Goal: Task Accomplishment & Management: Complete application form

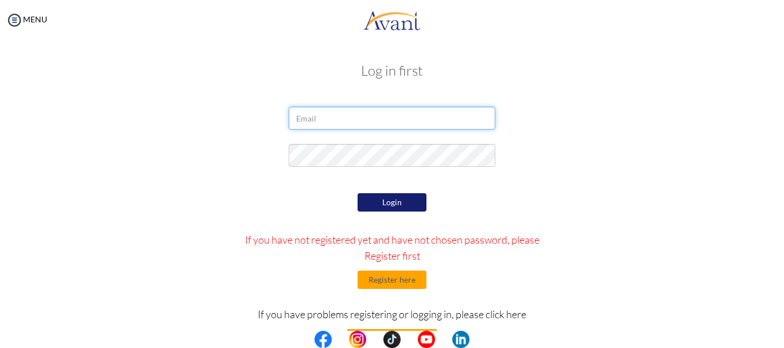
type input "[EMAIL_ADDRESS][DOMAIN_NAME]"
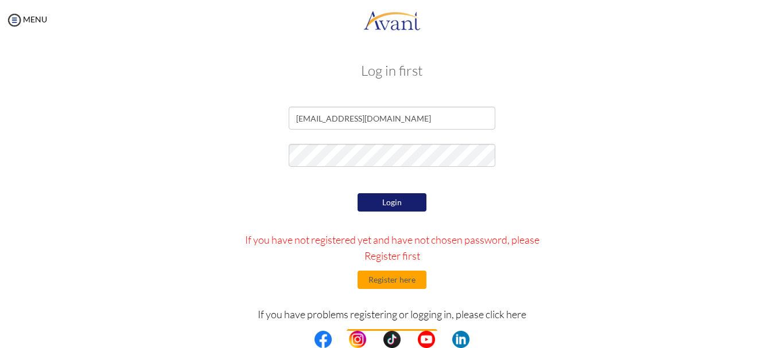
click at [376, 199] on button "Login" at bounding box center [391, 202] width 69 height 18
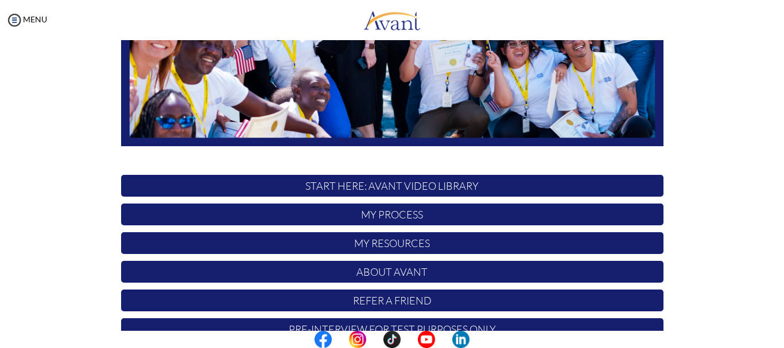
scroll to position [289, 0]
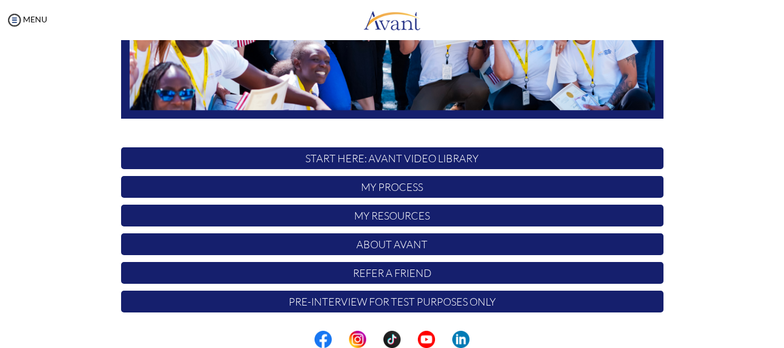
click at [376, 302] on p "Pre-Interview for test purposes only" at bounding box center [392, 302] width 542 height 22
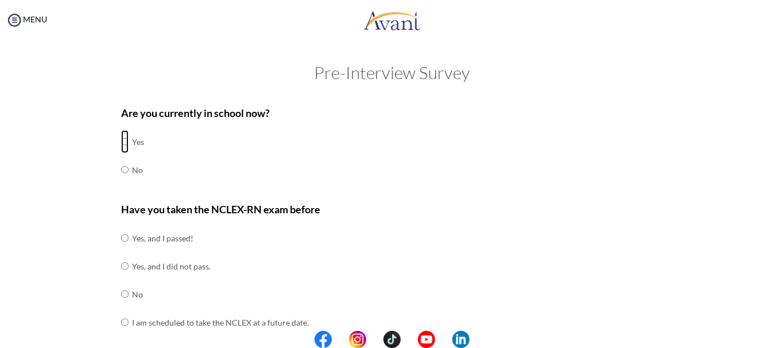
click at [122, 139] on input "radio" at bounding box center [124, 141] width 7 height 23
radio input "true"
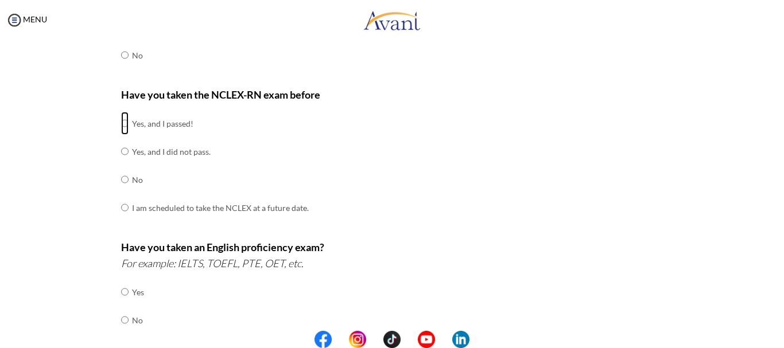
click at [122, 127] on input "radio" at bounding box center [124, 123] width 7 height 23
radio input "true"
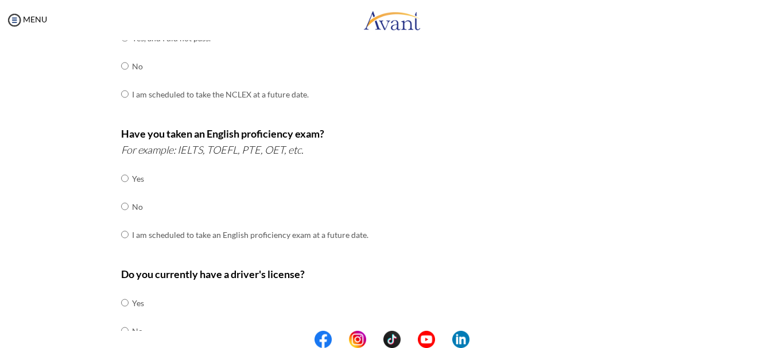
scroll to position [229, 0]
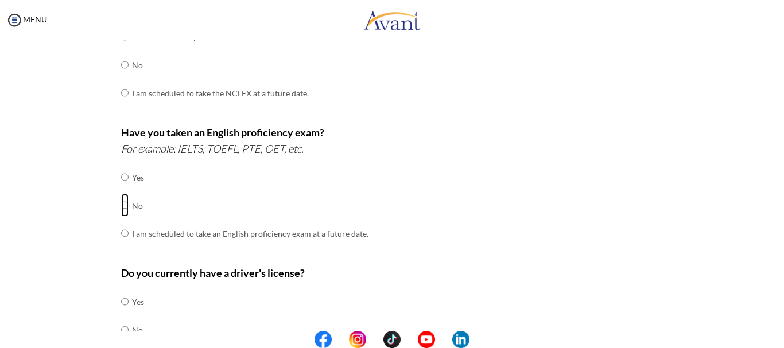
click at [121, 205] on input "radio" at bounding box center [124, 205] width 7 height 23
radio input "true"
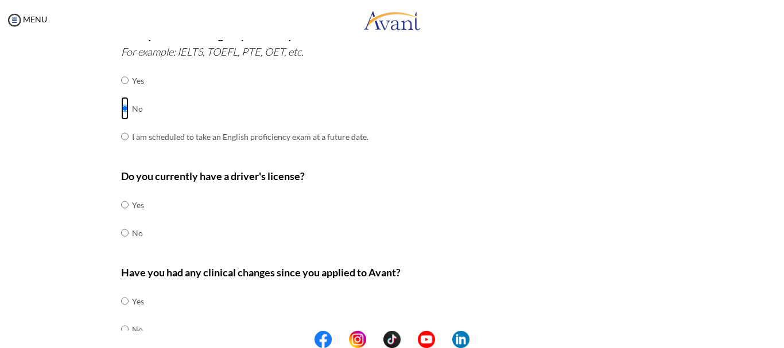
scroll to position [344, 0]
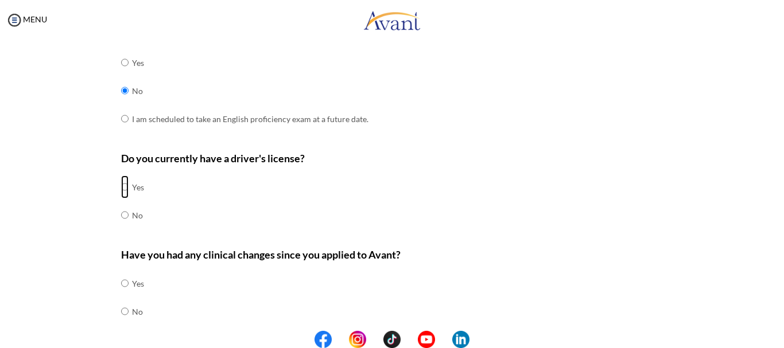
click at [121, 188] on input "radio" at bounding box center [124, 187] width 7 height 23
radio input "true"
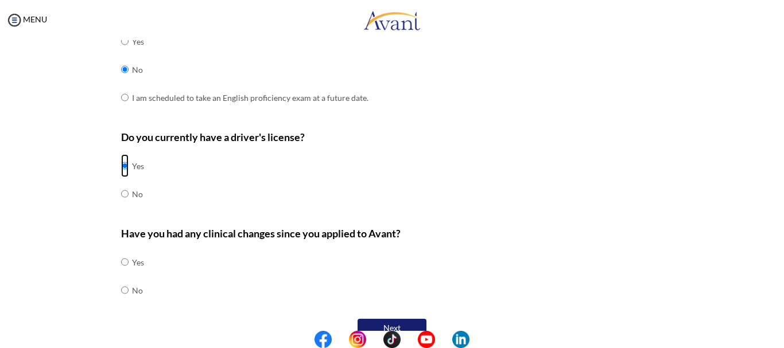
scroll to position [386, 0]
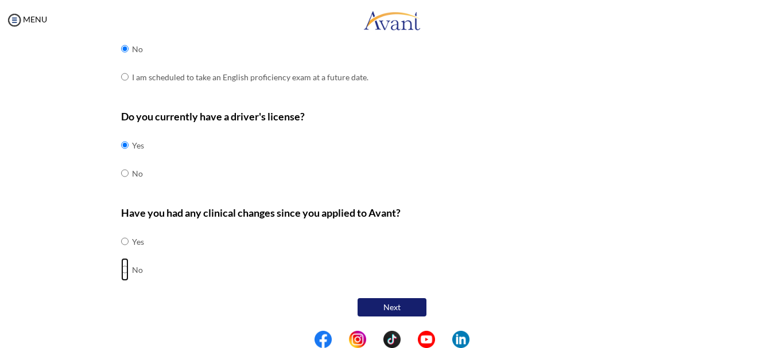
click at [123, 270] on input "radio" at bounding box center [124, 269] width 7 height 23
radio input "true"
click at [379, 307] on button "Next" at bounding box center [391, 307] width 69 height 18
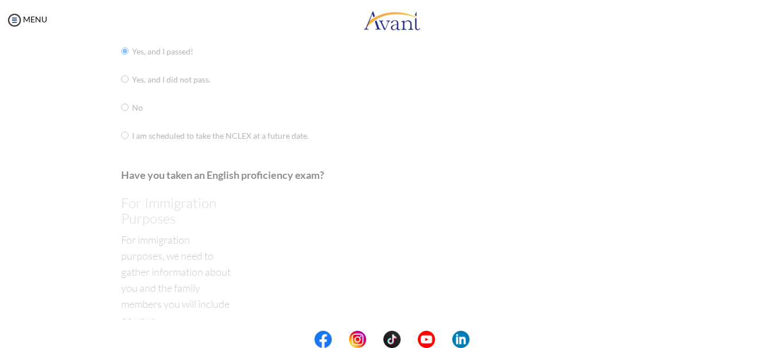
scroll to position [23, 0]
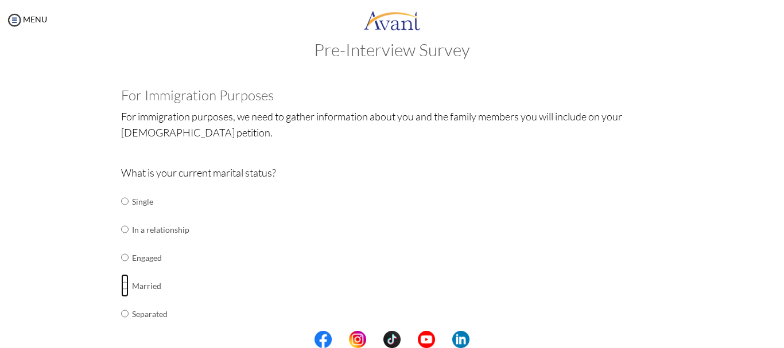
click at [121, 290] on input "radio" at bounding box center [124, 285] width 7 height 23
radio input "true"
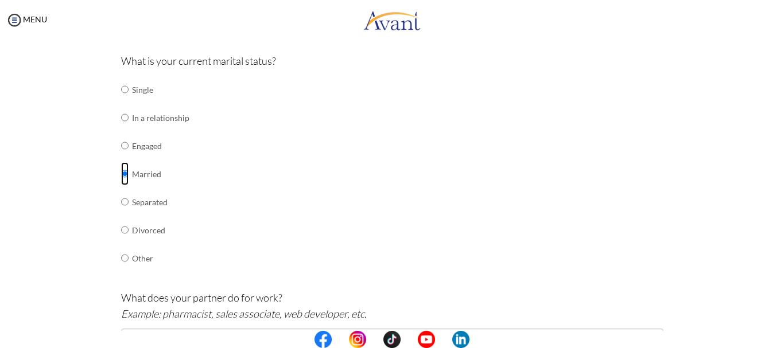
scroll to position [252, 0]
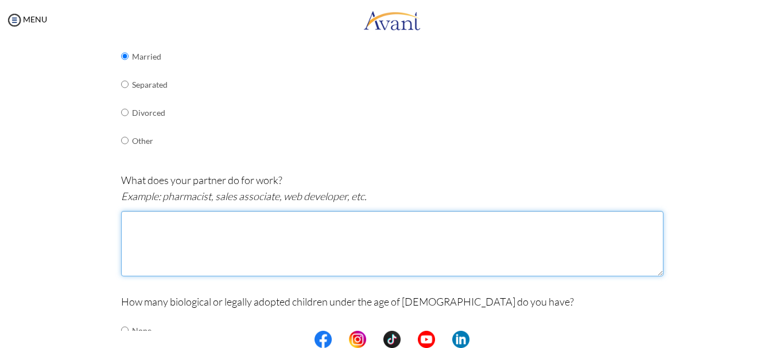
click at [189, 231] on textarea at bounding box center [392, 243] width 542 height 65
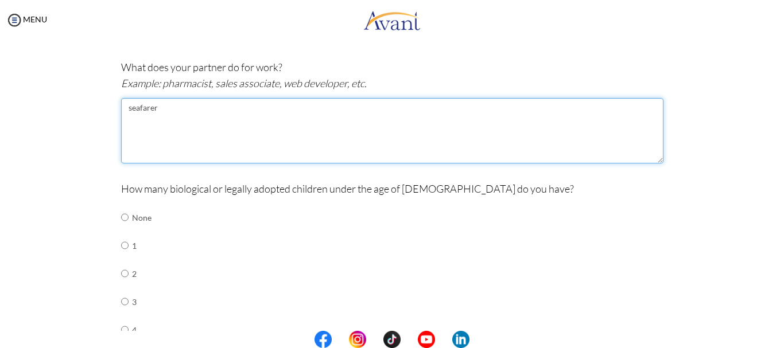
scroll to position [367, 0]
type textarea "seafarer"
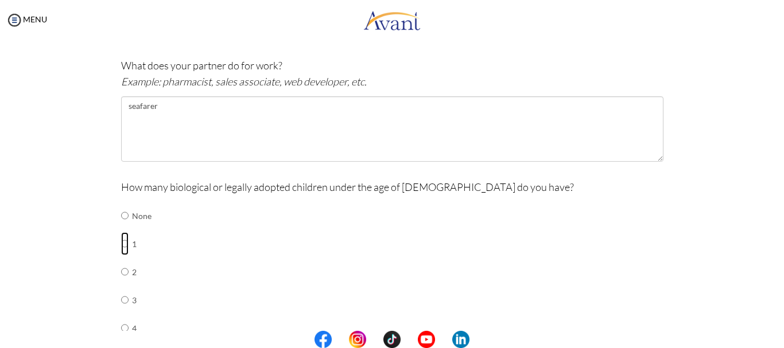
click at [123, 242] on input "radio" at bounding box center [124, 243] width 7 height 23
radio input "true"
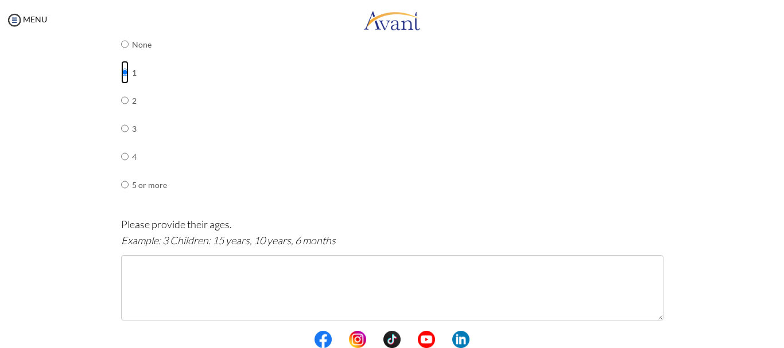
scroll to position [539, 0]
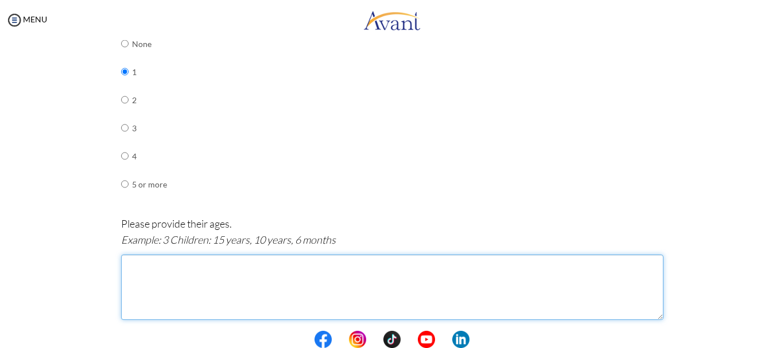
click at [177, 262] on textarea at bounding box center [392, 287] width 542 height 65
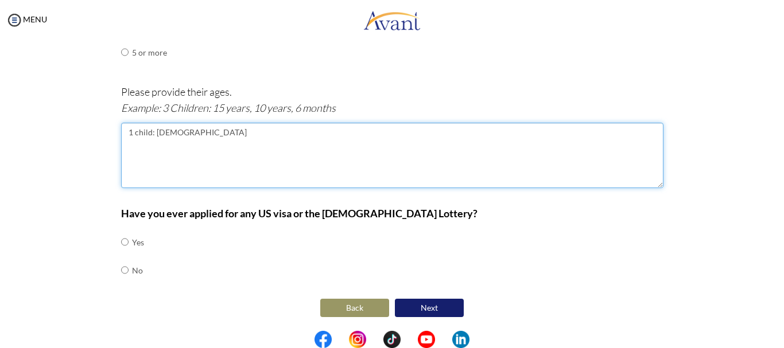
scroll to position [672, 0]
type textarea "1 child: 1 year old"
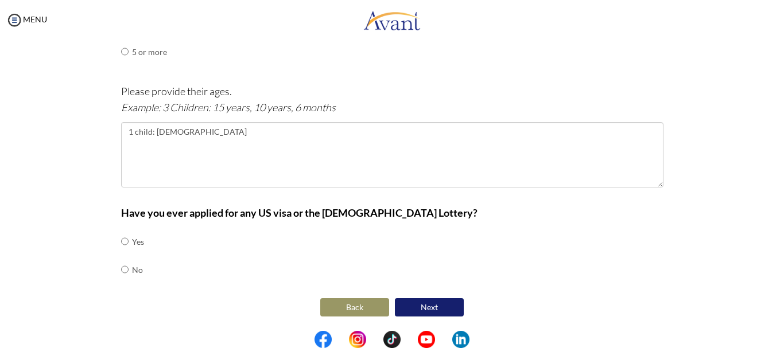
click at [128, 267] on td at bounding box center [129, 270] width 3 height 28
click at [121, 271] on input "radio" at bounding box center [124, 269] width 7 height 23
radio input "true"
click at [433, 309] on button "Next" at bounding box center [429, 307] width 69 height 18
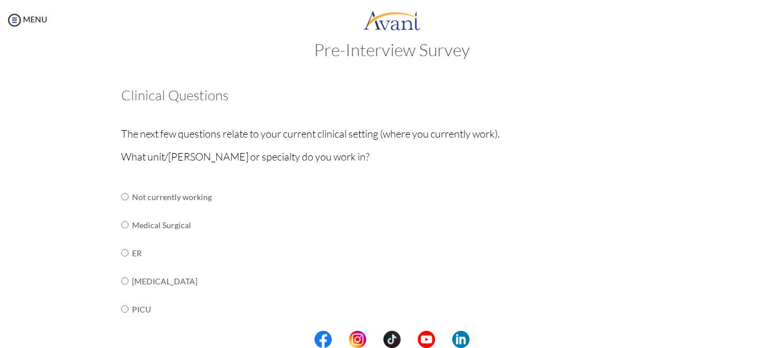
scroll to position [80, 0]
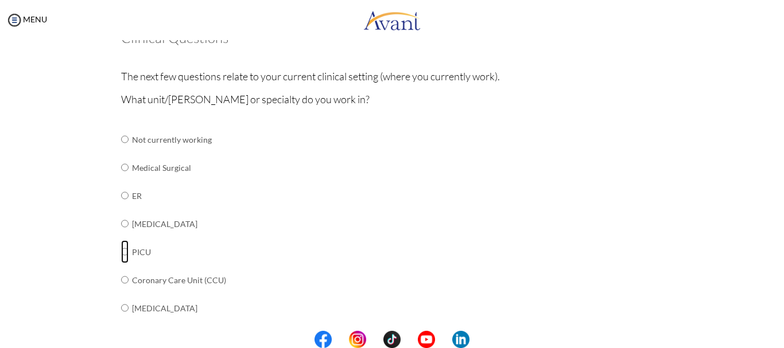
click at [121, 254] on input "radio" at bounding box center [124, 251] width 7 height 23
radio input "true"
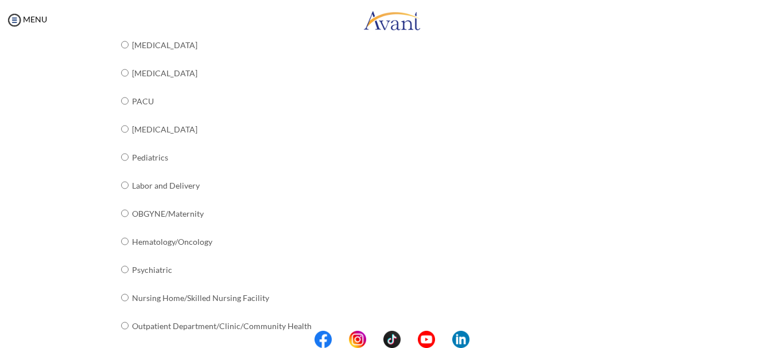
scroll to position [484, 0]
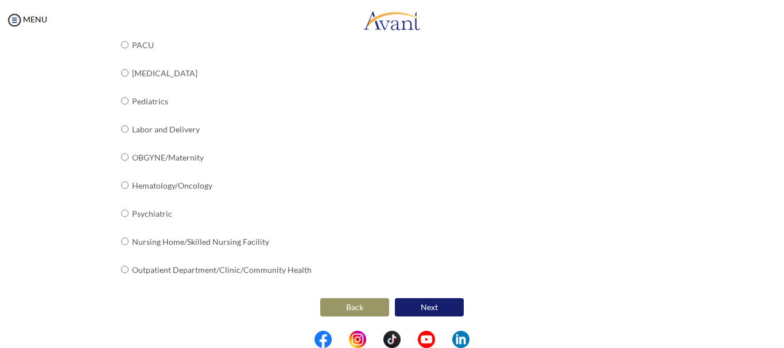
click at [411, 305] on button "Next" at bounding box center [429, 307] width 69 height 18
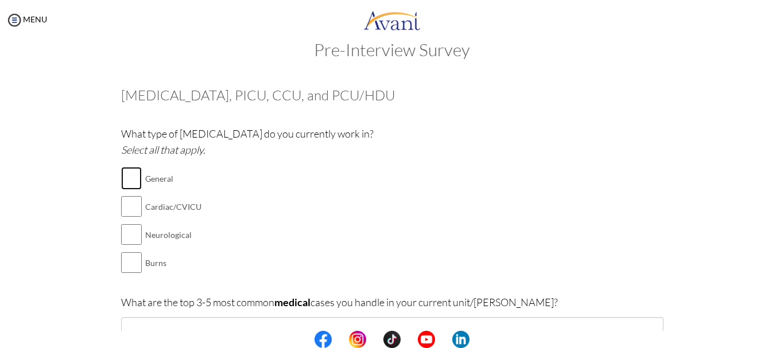
click at [130, 181] on input "checkbox" at bounding box center [131, 178] width 21 height 23
checkbox input "true"
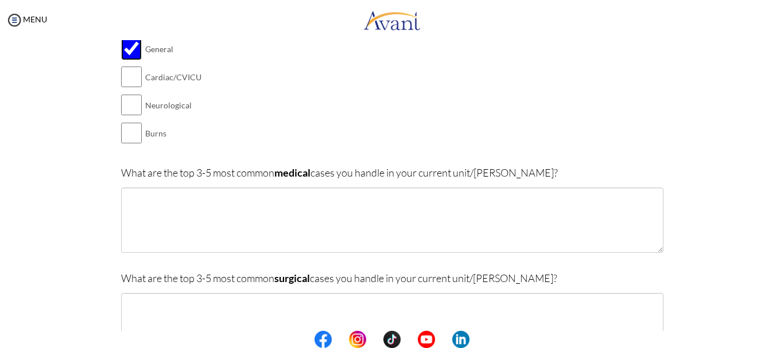
scroll to position [195, 0]
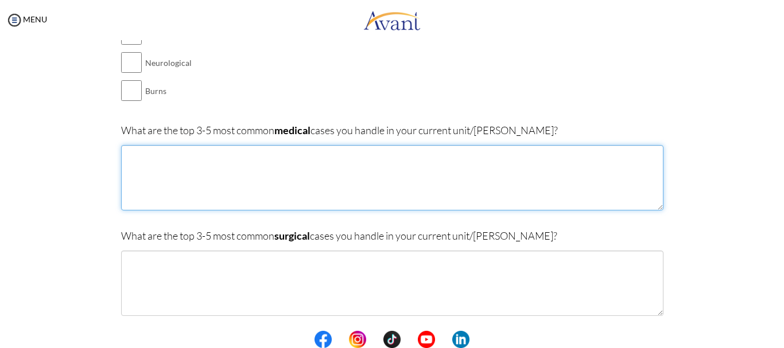
click at [198, 187] on textarea at bounding box center [392, 177] width 542 height 65
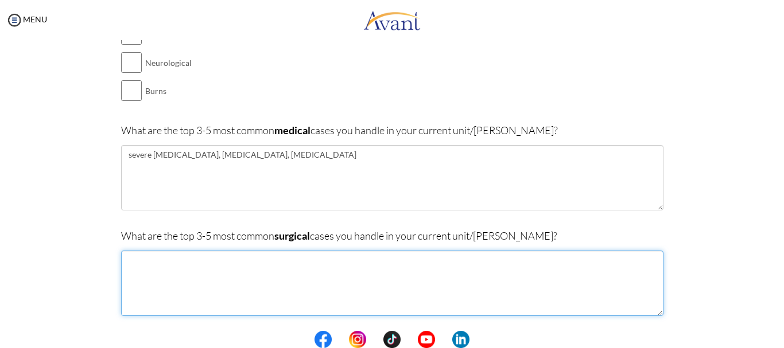
click at [295, 269] on textarea at bounding box center [392, 283] width 542 height 65
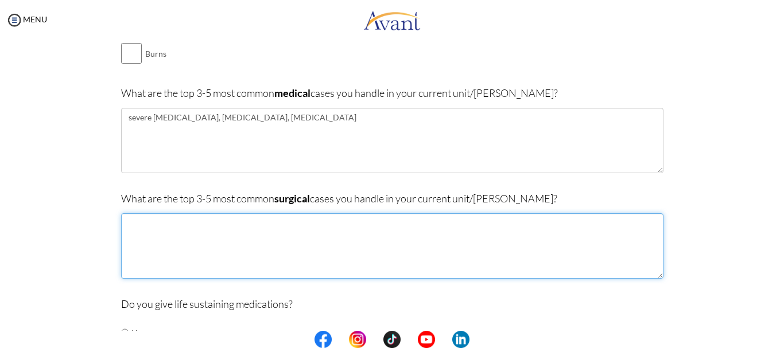
scroll to position [252, 0]
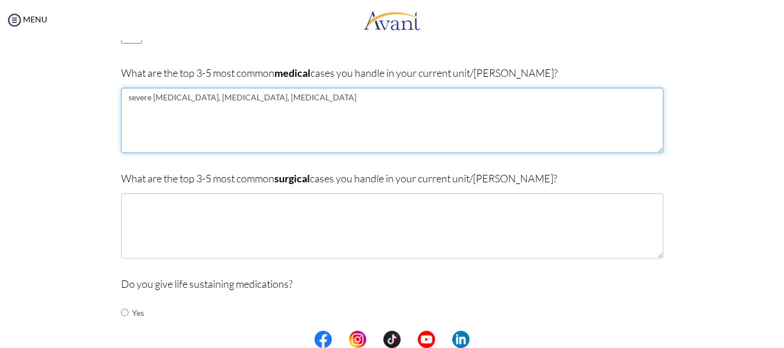
click at [291, 100] on textarea "severe pneumonia, hypovolemia, sepsis" at bounding box center [392, 120] width 542 height 65
type textarea "severe pneumonia, hypovolemia, sepsis, dengue severe"
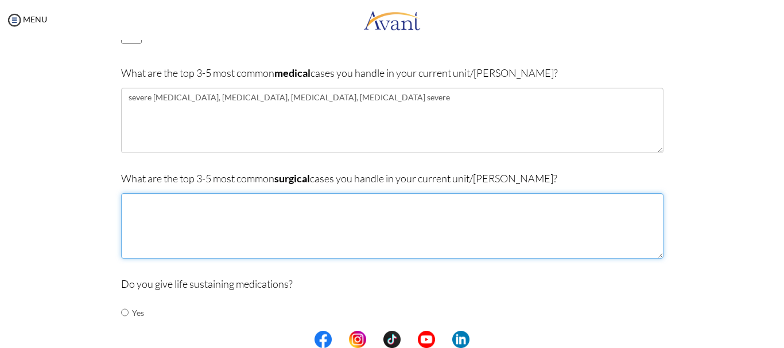
click at [300, 215] on textarea at bounding box center [392, 225] width 542 height 65
type textarea "g"
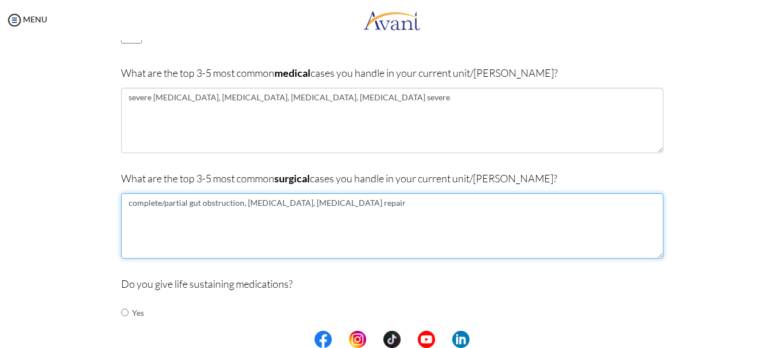
drag, startPoint x: 184, startPoint y: 205, endPoint x: 111, endPoint y: 204, distance: 72.9
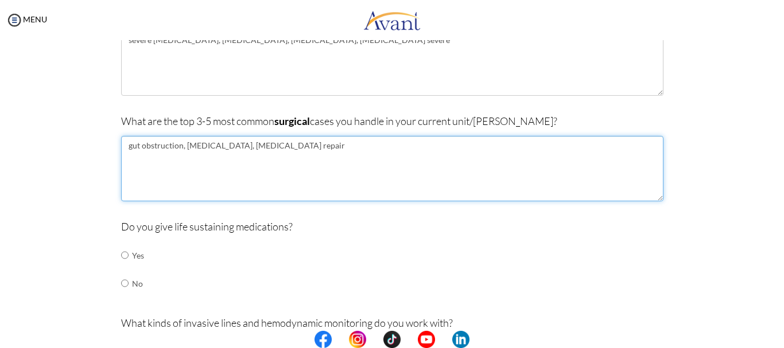
type textarea "gut obstruction, splenectomy, congenital diaphragmatic hernia repair"
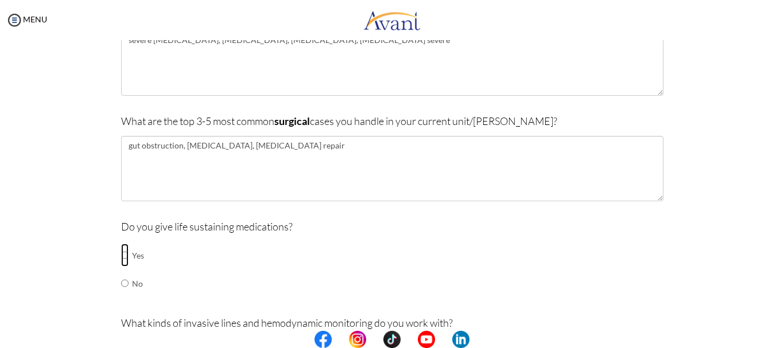
click at [121, 252] on input "radio" at bounding box center [124, 255] width 7 height 23
radio input "true"
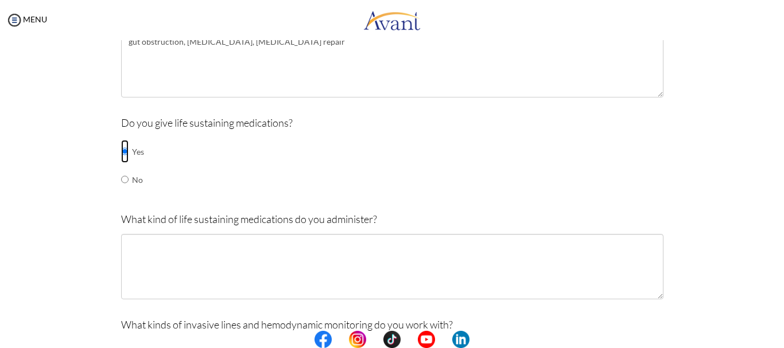
scroll to position [424, 0]
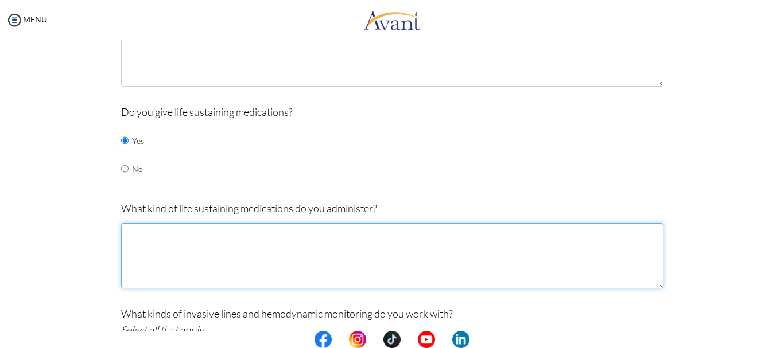
click at [190, 253] on textarea at bounding box center [392, 255] width 542 height 65
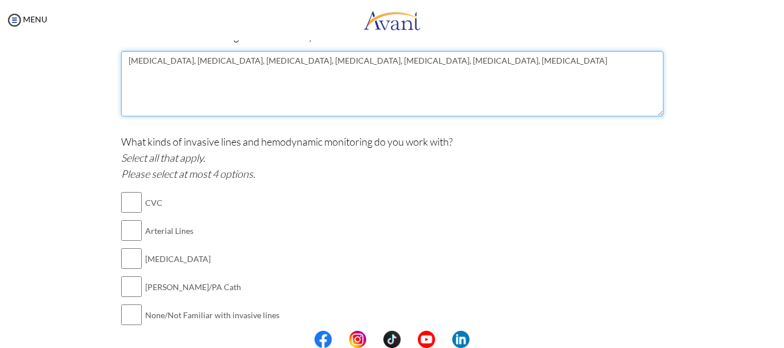
scroll to position [654, 0]
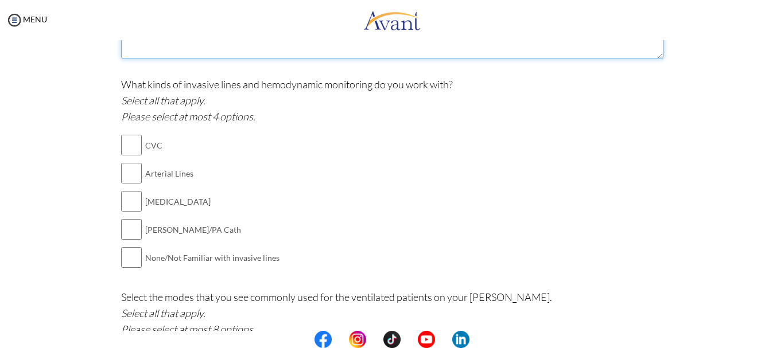
type textarea "epinephrine, norepinephrine, dopamine, dobutamine, insulin, potassium chloride,…"
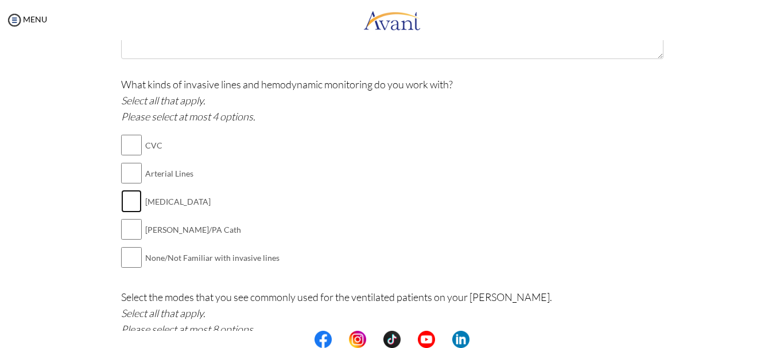
click at [124, 200] on input "checkbox" at bounding box center [131, 201] width 21 height 23
checkbox input "true"
click at [123, 176] on input "checkbox" at bounding box center [131, 173] width 21 height 23
checkbox input "true"
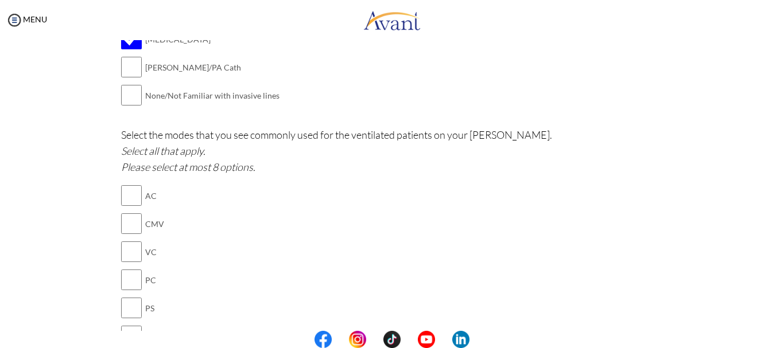
scroll to position [826, 0]
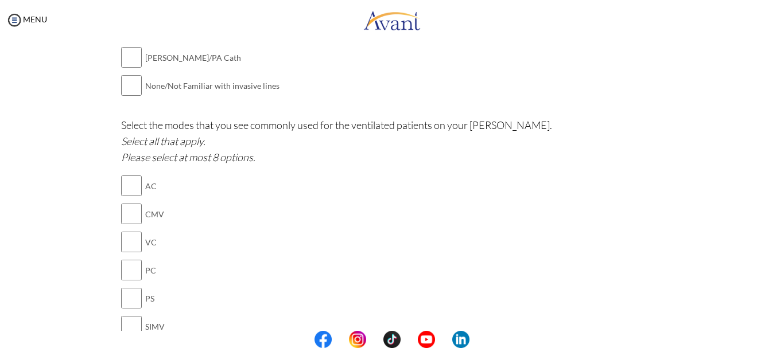
click at [115, 190] on div "Are you currently in school now? Yes No Have you taken the NCLEX-RN exam before…" at bounding box center [391, 149] width 559 height 1753
click at [124, 189] on input "checkbox" at bounding box center [131, 185] width 21 height 23
checkbox input "true"
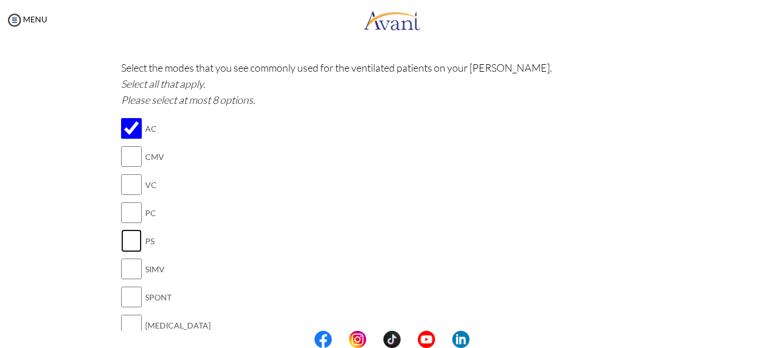
click at [131, 241] on input "checkbox" at bounding box center [131, 240] width 21 height 23
checkbox input "true"
click at [127, 272] on input "checkbox" at bounding box center [131, 269] width 21 height 23
checkbox input "true"
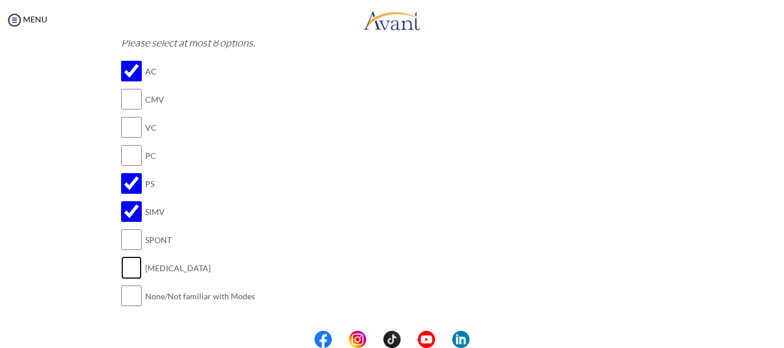
click at [127, 263] on input "checkbox" at bounding box center [131, 267] width 21 height 23
checkbox input "true"
click at [122, 137] on input "checkbox" at bounding box center [131, 127] width 21 height 23
checkbox input "true"
click at [133, 157] on input "checkbox" at bounding box center [131, 155] width 21 height 23
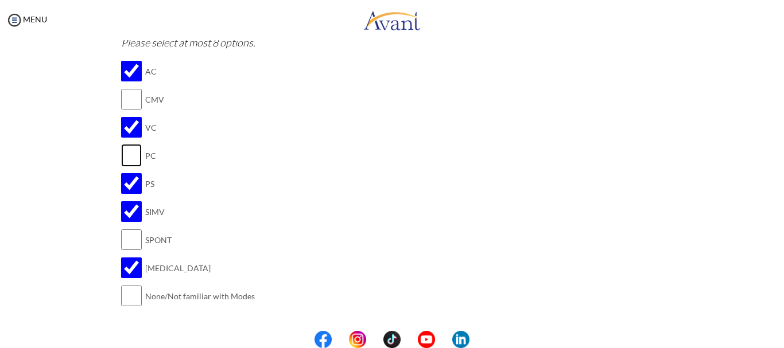
checkbox input "true"
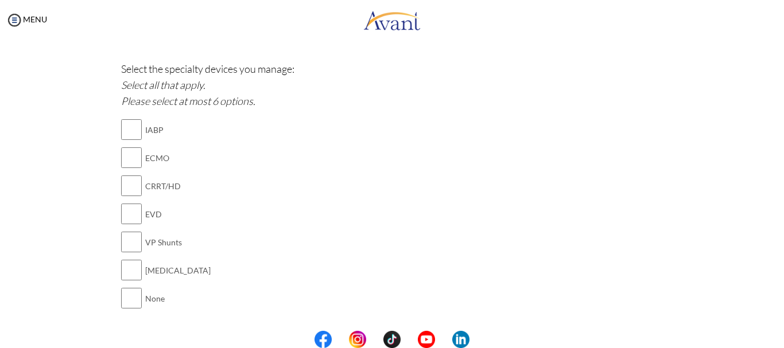
scroll to position [1227, 0]
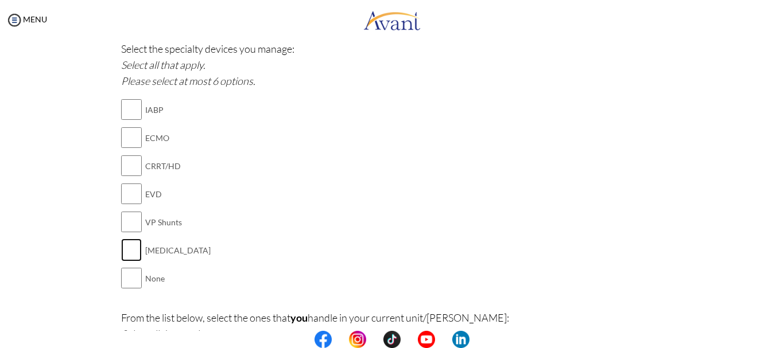
click at [126, 245] on input "checkbox" at bounding box center [131, 250] width 21 height 23
checkbox input "true"
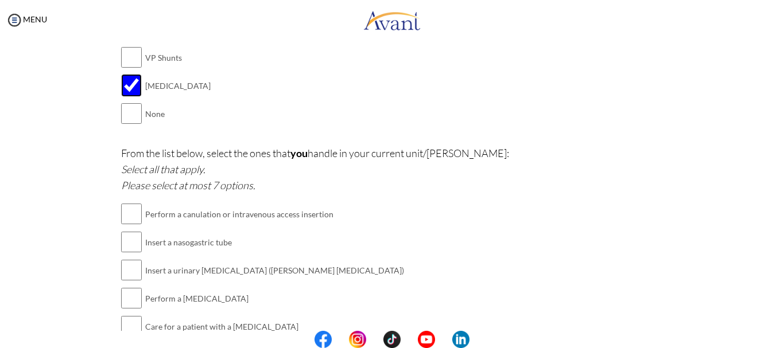
scroll to position [1457, 0]
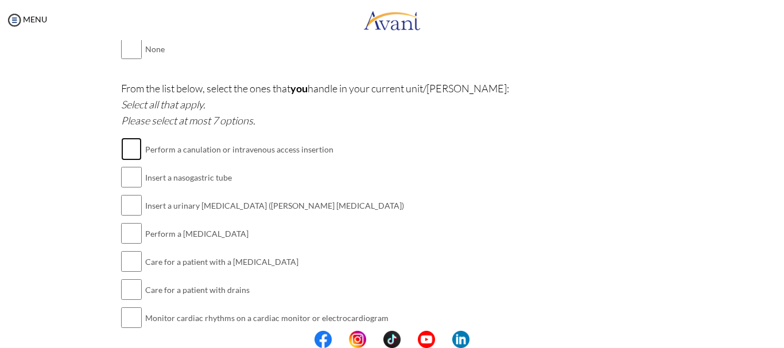
click at [131, 152] on input "checkbox" at bounding box center [131, 149] width 21 height 23
checkbox input "true"
click at [122, 182] on input "checkbox" at bounding box center [131, 177] width 21 height 23
checkbox input "true"
click at [121, 206] on input "checkbox" at bounding box center [131, 205] width 21 height 23
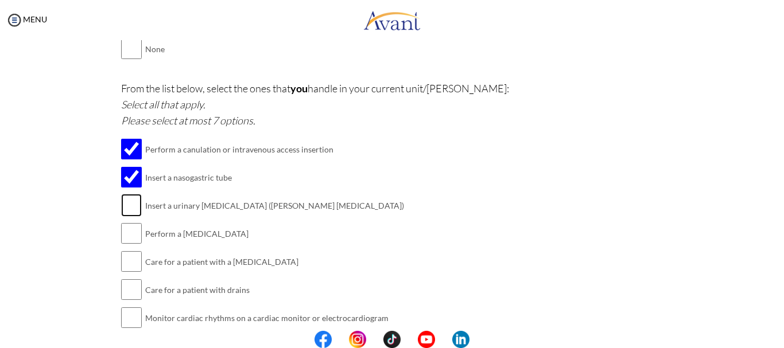
checkbox input "true"
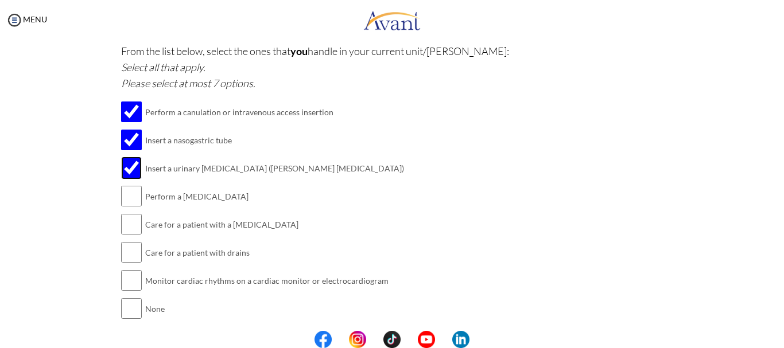
scroll to position [1514, 0]
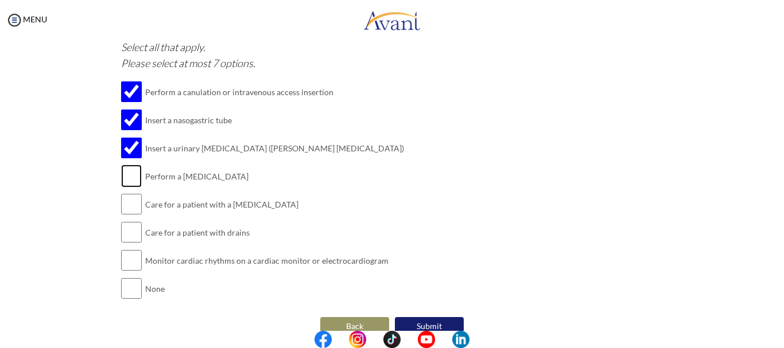
click at [127, 180] on input "checkbox" at bounding box center [131, 176] width 21 height 23
checkbox input "true"
click at [127, 205] on input "checkbox" at bounding box center [131, 204] width 21 height 23
checkbox input "true"
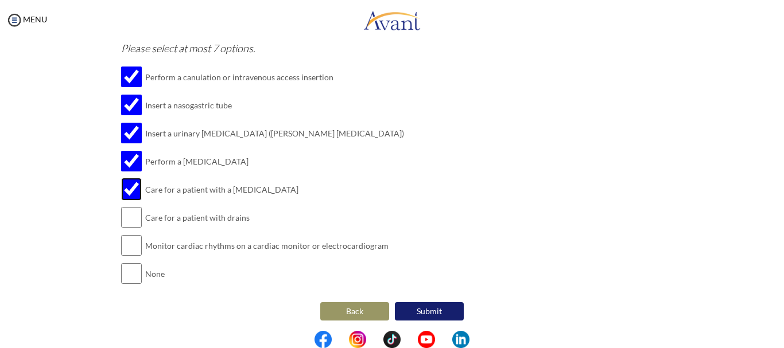
scroll to position [1533, 0]
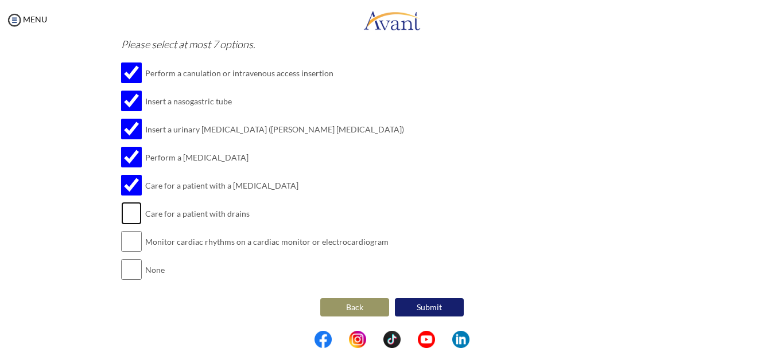
click at [124, 213] on input "checkbox" at bounding box center [131, 213] width 21 height 23
checkbox input "true"
click at [128, 241] on input "checkbox" at bounding box center [131, 241] width 21 height 23
checkbox input "true"
click at [431, 307] on button "Submit" at bounding box center [429, 307] width 69 height 18
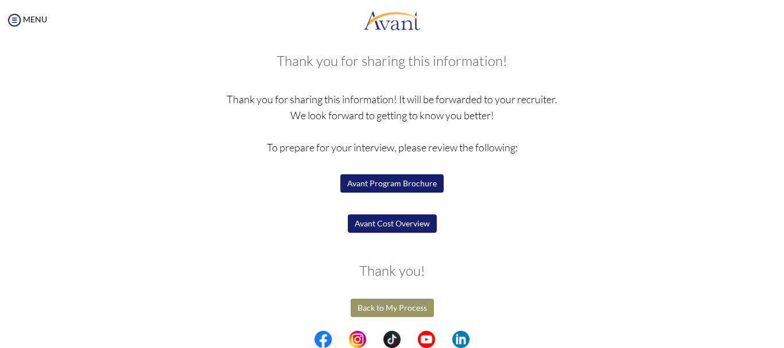
scroll to position [58, 0]
click at [397, 305] on button "Back to My Process" at bounding box center [391, 307] width 83 height 18
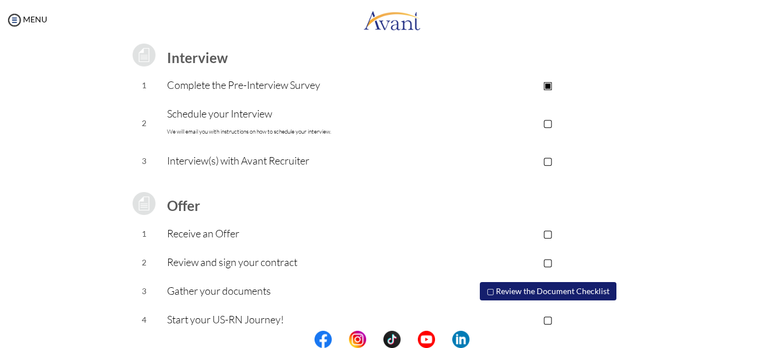
scroll to position [172, 0]
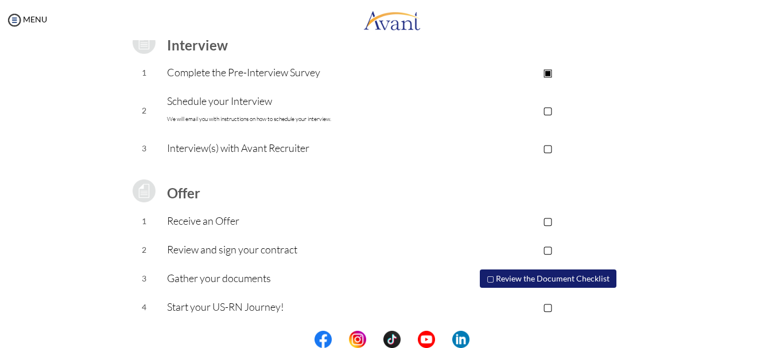
click at [549, 112] on p "▢" at bounding box center [547, 110] width 230 height 16
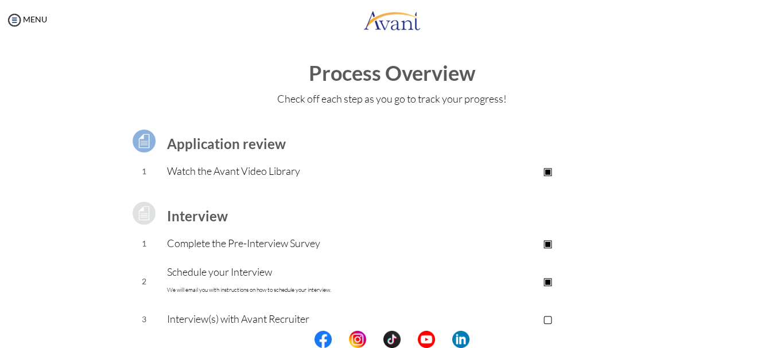
scroll to position [0, 0]
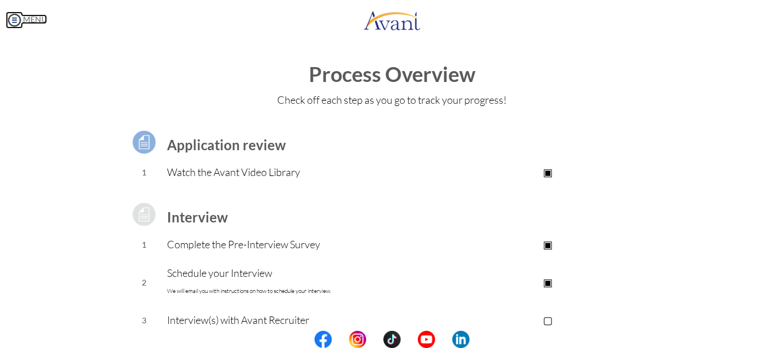
click at [12, 17] on img at bounding box center [14, 19] width 17 height 17
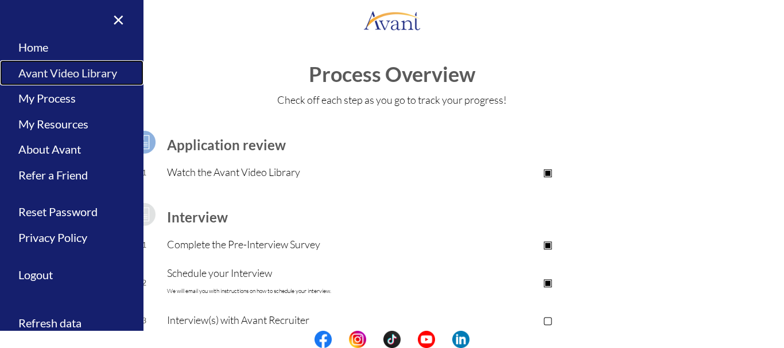
click at [85, 76] on link "Avant Video Library" at bounding box center [71, 73] width 143 height 26
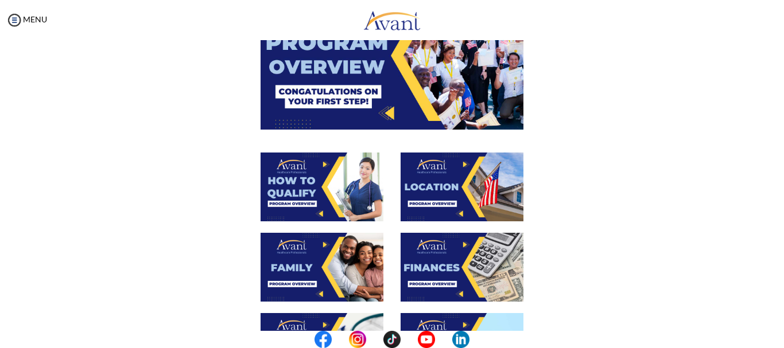
scroll to position [115, 0]
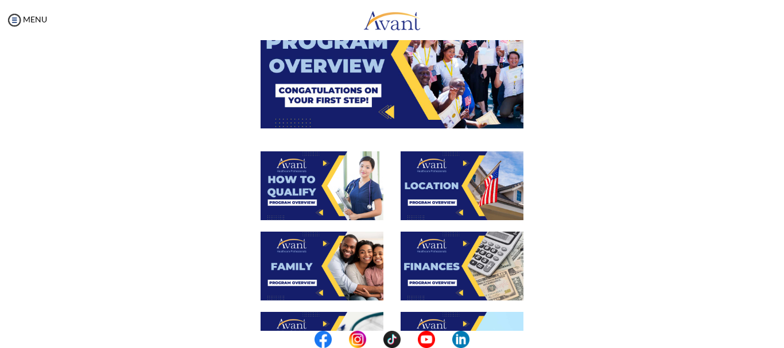
click at [436, 210] on img at bounding box center [461, 185] width 123 height 69
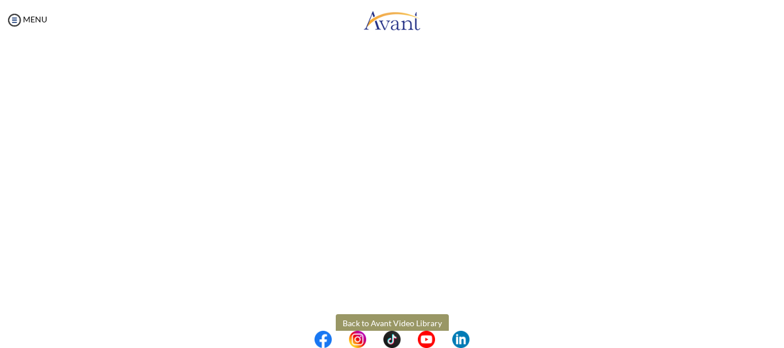
scroll to position [216, 0]
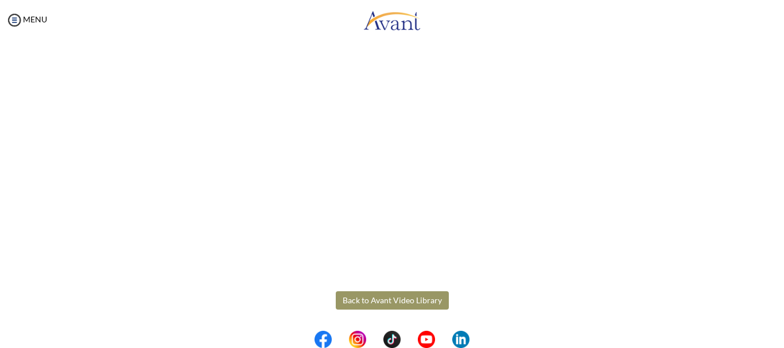
click at [344, 308] on button "Back to Avant Video Library" at bounding box center [392, 300] width 113 height 18
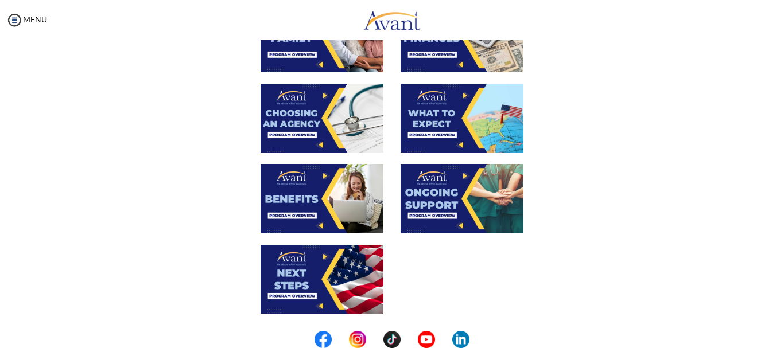
scroll to position [344, 0]
